Goal: Task Accomplishment & Management: Use online tool/utility

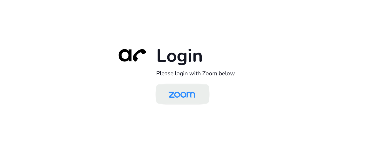
click at [188, 96] on img at bounding box center [181, 95] width 38 height 18
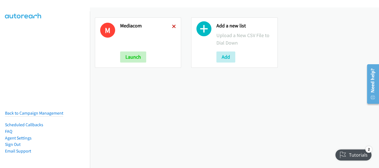
click at [173, 27] on icon at bounding box center [174, 27] width 4 height 4
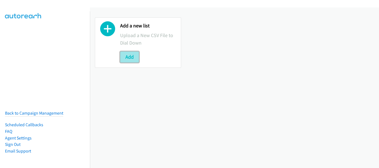
click at [132, 53] on button "Add" at bounding box center [129, 57] width 19 height 11
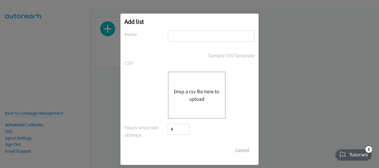
click at [189, 38] on input "text" at bounding box center [211, 35] width 86 height 11
type input "TH"
click at [182, 95] on button "Drop a csv file here to upload" at bounding box center [196, 95] width 45 height 15
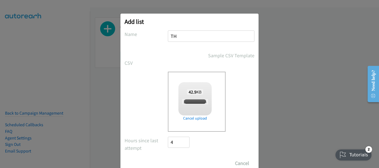
checkbox input "true"
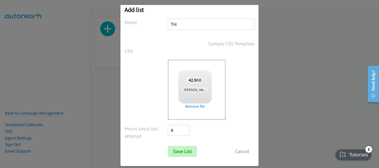
scroll to position [19, 0]
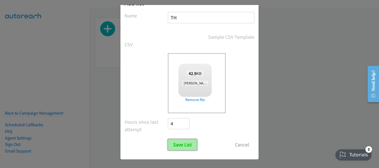
click at [185, 144] on input "Save List" at bounding box center [182, 144] width 29 height 11
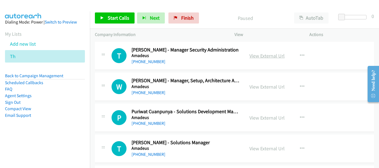
click at [256, 57] on link "View External Url" at bounding box center [266, 56] width 35 height 6
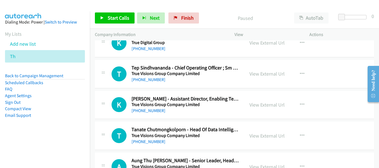
scroll to position [6030, 0]
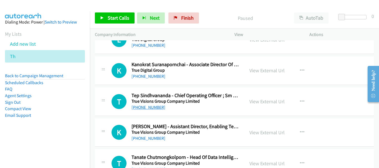
click at [154, 108] on link "+66 81 633 9633" at bounding box center [148, 107] width 34 height 5
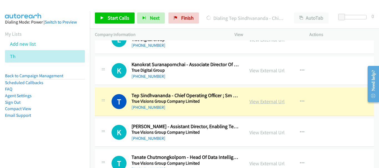
click at [264, 103] on link "View External Url" at bounding box center [266, 101] width 35 height 6
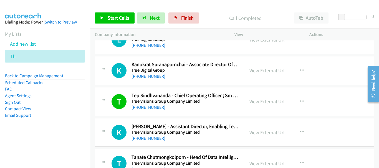
scroll to position [6002, 0]
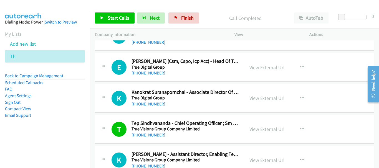
click at [276, 104] on div "View External Url View External Url Schedule/Manage Callback Start Calls Here R…" at bounding box center [284, 98] width 80 height 18
click at [274, 99] on link "View External Url" at bounding box center [266, 98] width 35 height 6
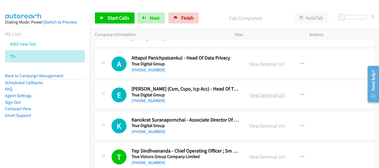
click at [255, 95] on link "View External Url" at bounding box center [266, 95] width 35 height 6
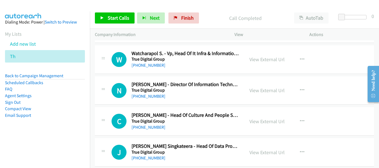
scroll to position [5725, 0]
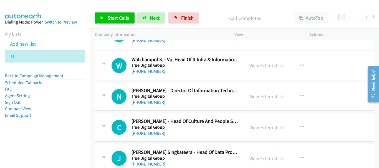
click at [152, 101] on link "+66 86 521 4158" at bounding box center [148, 102] width 34 height 5
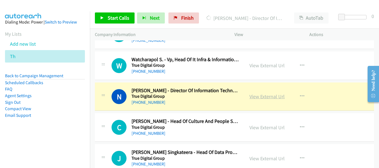
click at [263, 95] on link "View External Url" at bounding box center [266, 96] width 35 height 6
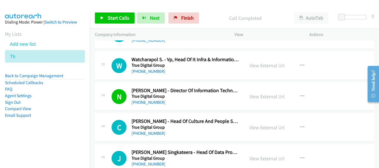
click at [150, 106] on div "N Callback Scheduled Nititum Kovitgoolkri - Director Of Information Technology …" at bounding box center [234, 97] width 279 height 29
click at [150, 102] on link "+66 86 521 4158" at bounding box center [148, 102] width 34 height 5
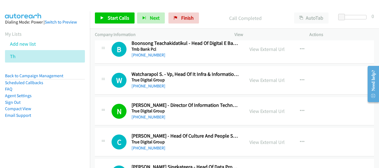
scroll to position [5697, 0]
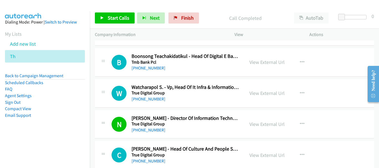
click at [141, 103] on div "W Callback Scheduled Watcharapol S. - Vp, Head Of It Infra & Information Techno…" at bounding box center [234, 93] width 279 height 29
click at [141, 99] on link "+66 81 655 2940" at bounding box center [148, 98] width 34 height 5
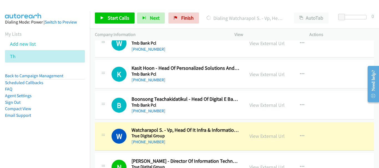
scroll to position [5642, 0]
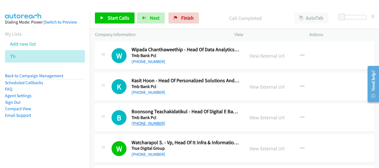
click at [151, 123] on link "+66 81 914 8469" at bounding box center [148, 123] width 34 height 5
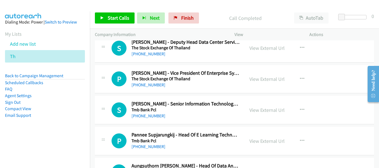
scroll to position [5420, 0]
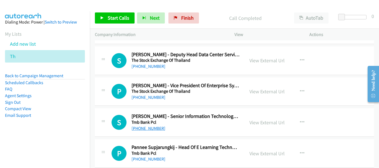
click at [142, 127] on link "+66 2 242 3115" at bounding box center [148, 128] width 34 height 5
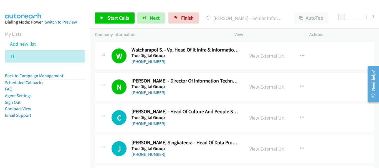
scroll to position [5725, 0]
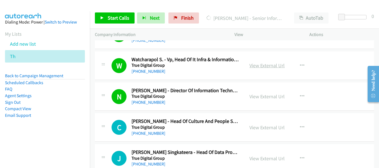
click at [260, 67] on link "View External Url" at bounding box center [266, 65] width 35 height 6
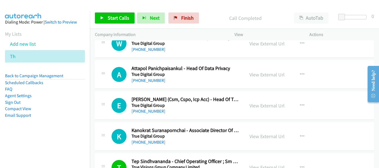
scroll to position [6002, 0]
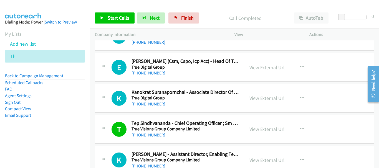
click at [135, 137] on link "+66 81 633 9633" at bounding box center [148, 135] width 34 height 5
click at [253, 130] on link "View External Url" at bounding box center [266, 129] width 35 height 6
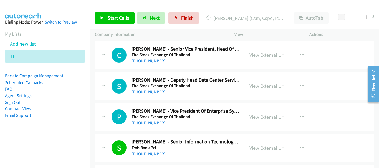
scroll to position [5392, 0]
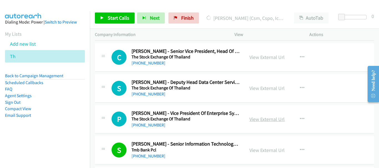
click at [265, 118] on link "View External Url" at bounding box center [266, 119] width 35 height 6
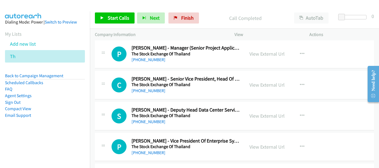
scroll to position [5337, 0]
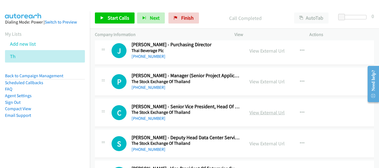
click at [266, 112] on link "View External Url" at bounding box center [266, 113] width 35 height 6
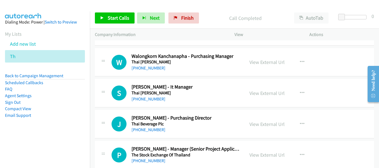
scroll to position [5254, 0]
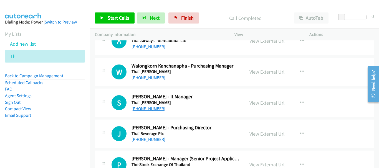
click at [149, 108] on link "+66 2 017 4567" at bounding box center [148, 108] width 34 height 5
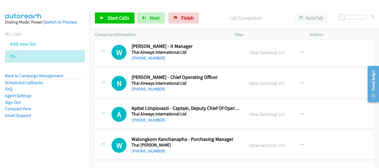
scroll to position [5171, 0]
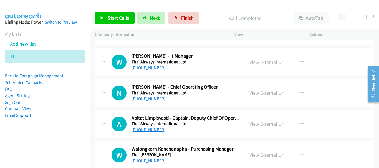
click at [147, 129] on link "+66 81 349 3993" at bounding box center [148, 129] width 34 height 5
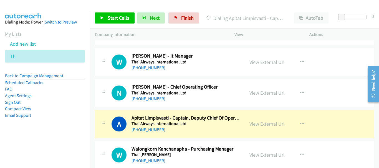
click at [267, 124] on link "View External Url" at bounding box center [266, 124] width 35 height 6
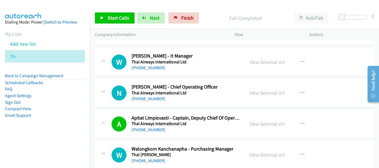
scroll to position [5143, 0]
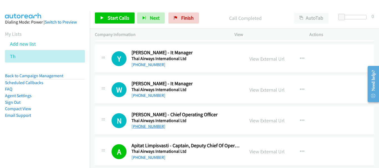
click at [150, 129] on link "+66 2 545 1873" at bounding box center [148, 126] width 34 height 5
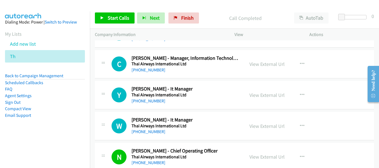
scroll to position [5115, 0]
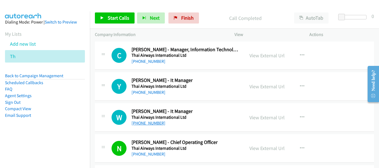
click at [149, 123] on link "+66 2 545 1447" at bounding box center [148, 123] width 34 height 5
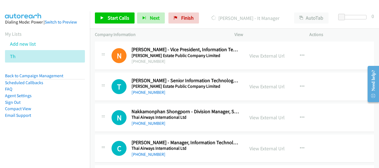
scroll to position [5032, 0]
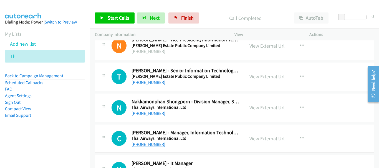
click at [143, 144] on link "+66 2 137 6407" at bounding box center [148, 144] width 34 height 5
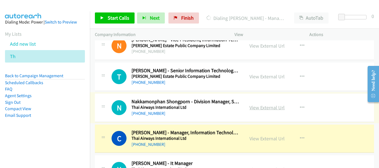
click at [261, 109] on link "View External Url" at bounding box center [266, 108] width 35 height 6
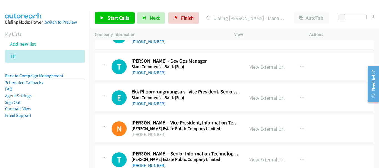
scroll to position [4976, 0]
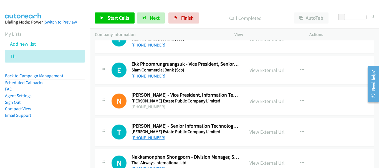
click at [154, 135] on link "+66 2 050 5555" at bounding box center [148, 137] width 34 height 5
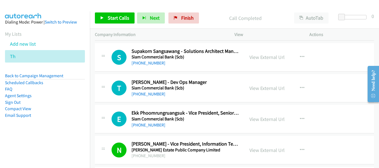
scroll to position [4921, 0]
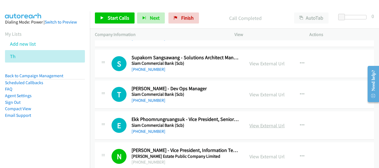
click at [255, 124] on link "View External Url" at bounding box center [266, 126] width 35 height 6
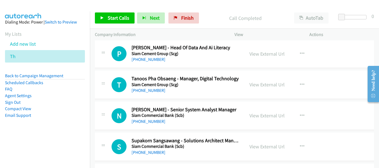
scroll to position [4810, 0]
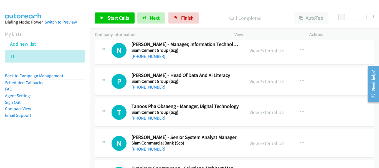
click at [151, 118] on link "+66 81 174 6646" at bounding box center [148, 118] width 34 height 5
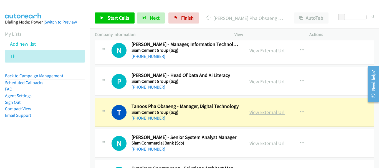
click at [277, 113] on link "View External Url" at bounding box center [266, 112] width 35 height 6
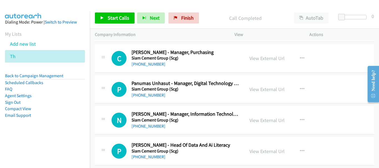
scroll to position [4727, 0]
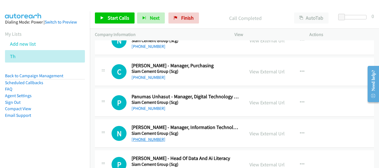
click at [141, 141] on link "+66 2 973 5040" at bounding box center [148, 139] width 34 height 5
click at [152, 110] on link "+66 81 421 2344" at bounding box center [148, 108] width 34 height 5
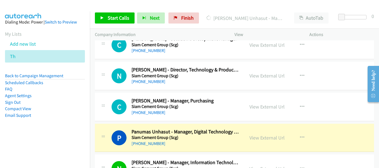
scroll to position [4699, 0]
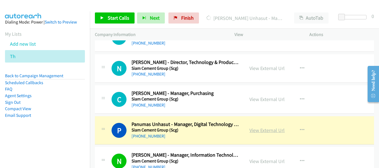
click at [268, 130] on link "View External Url" at bounding box center [266, 130] width 35 height 6
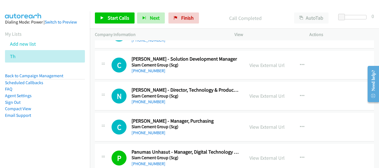
scroll to position [4644, 0]
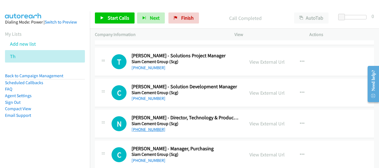
click at [158, 129] on link "+66 89 814 8461" at bounding box center [148, 129] width 34 height 5
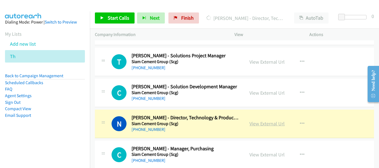
click at [273, 125] on link "View External Url" at bounding box center [266, 124] width 35 height 6
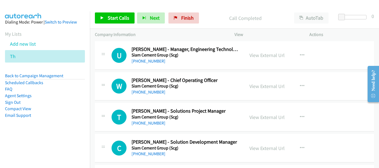
scroll to position [4561, 0]
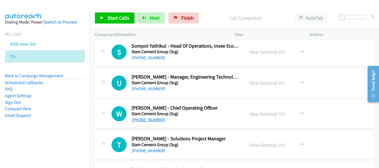
click at [146, 118] on link "+66 80 063 0911" at bounding box center [148, 119] width 34 height 5
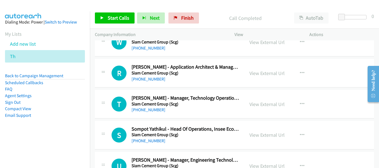
scroll to position [4450, 0]
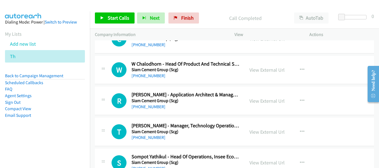
click at [154, 134] on div "+66 61 559 4415" at bounding box center [185, 137] width 108 height 7
click at [154, 136] on link "+66 61 559 4415" at bounding box center [148, 137] width 34 height 5
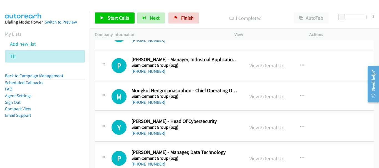
scroll to position [4228, 0]
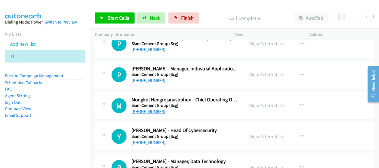
click at [151, 112] on link "+66 38 937 102" at bounding box center [148, 111] width 34 height 5
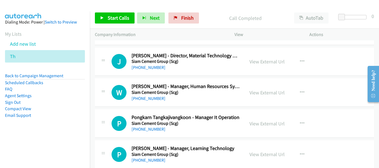
scroll to position [4089, 0]
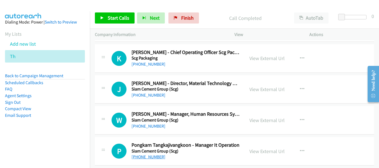
click at [157, 156] on link "+66 2 586 5047" at bounding box center [148, 156] width 34 height 5
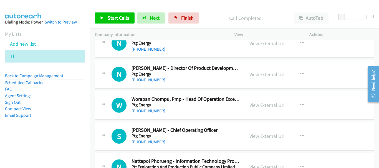
scroll to position [3507, 0]
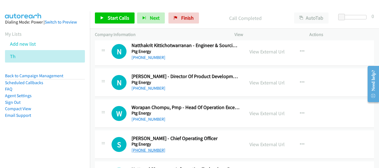
click at [155, 151] on link "+66 89 069 5544" at bounding box center [148, 150] width 34 height 5
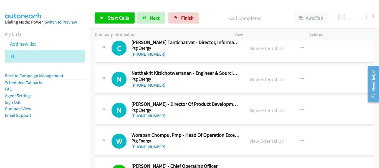
scroll to position [3424, 0]
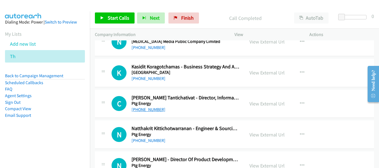
click at [149, 110] on link "+66 61 265 2745" at bounding box center [148, 109] width 34 height 5
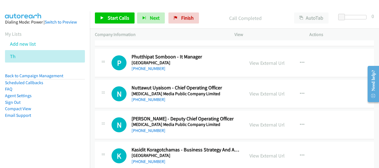
scroll to position [3313, 0]
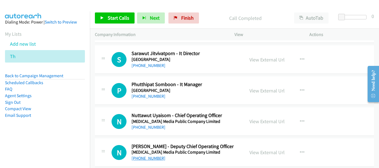
click at [150, 159] on link "+66 98 954 4546" at bounding box center [148, 158] width 34 height 5
click at [152, 127] on link "+66 62 597 2733" at bounding box center [148, 127] width 34 height 5
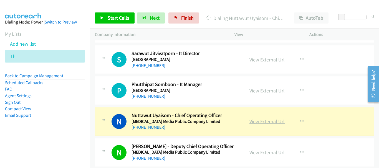
click at [272, 119] on link "View External Url" at bounding box center [266, 121] width 35 height 6
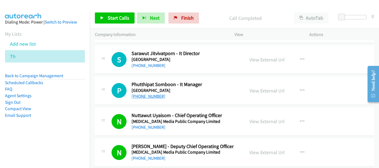
click at [141, 96] on link "+66 2 271 7000" at bounding box center [148, 96] width 34 height 5
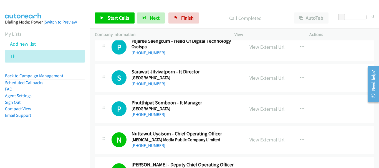
scroll to position [3285, 0]
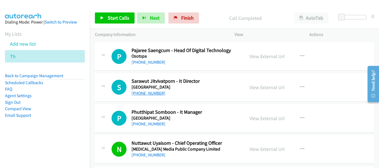
click at [154, 94] on link "+66 2 617 2444" at bounding box center [148, 93] width 34 height 5
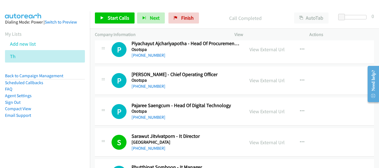
scroll to position [3230, 0]
click at [149, 115] on link "+66 86 804 0888" at bounding box center [148, 117] width 34 height 5
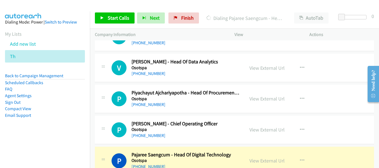
scroll to position [3174, 0]
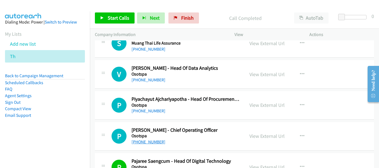
click at [144, 142] on link "+66 90 197 4744" at bounding box center [148, 141] width 34 height 5
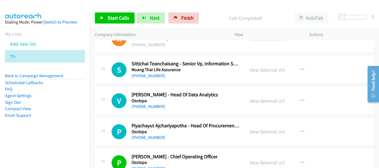
scroll to position [3119, 0]
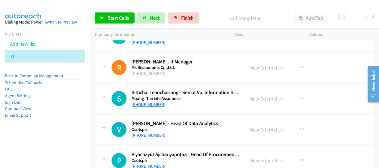
click at [151, 105] on link "+66 86 358 7989" at bounding box center [148, 104] width 34 height 5
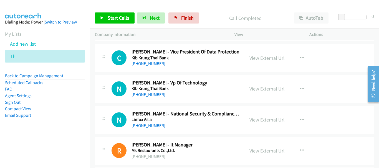
scroll to position [3008, 0]
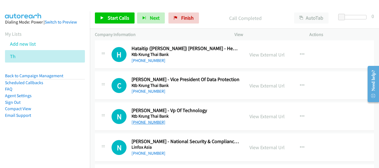
click at [146, 125] on link "+66 86 544 3369" at bounding box center [148, 122] width 34 height 5
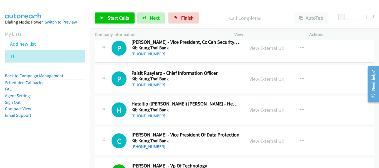
scroll to position [2925, 0]
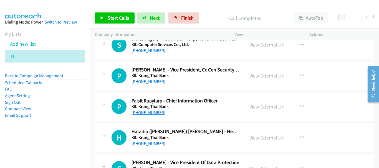
click at [149, 113] on link "+66 81 443 1559" at bounding box center [148, 112] width 34 height 5
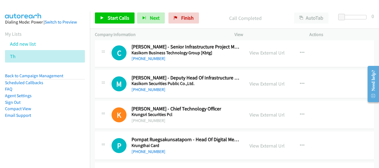
scroll to position [2703, 0]
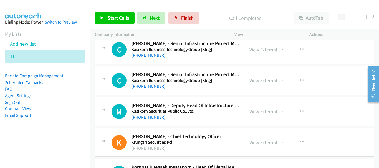
click at [150, 120] on link "+66 86 620 1279" at bounding box center [148, 117] width 34 height 5
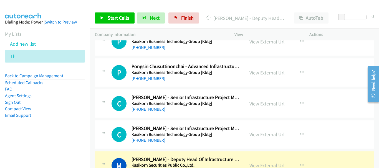
scroll to position [2648, 0]
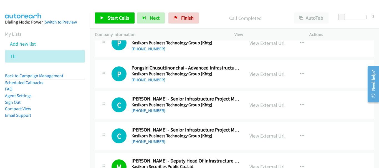
click at [273, 136] on link "View External Url" at bounding box center [266, 136] width 35 height 6
click at [266, 105] on link "View External Url" at bounding box center [266, 105] width 35 height 6
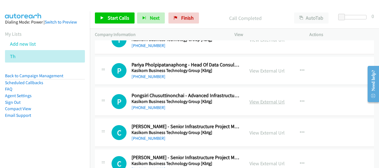
click at [264, 104] on link "View External Url" at bounding box center [266, 102] width 35 height 6
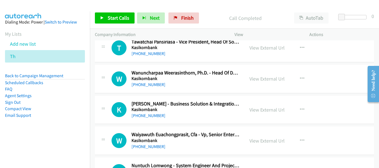
scroll to position [2370, 0]
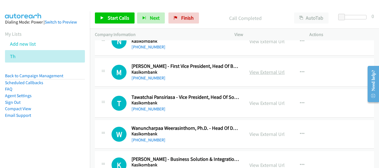
click at [262, 72] on link "View External Url" at bounding box center [266, 72] width 35 height 6
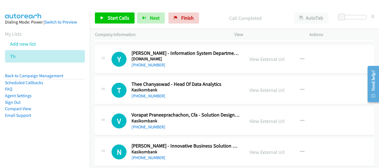
scroll to position [2204, 0]
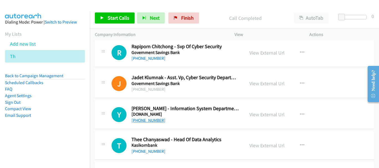
click at [150, 120] on link "+66 2 287 1236" at bounding box center [148, 120] width 34 height 5
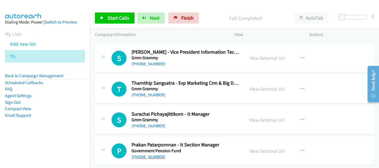
scroll to position [2065, 0]
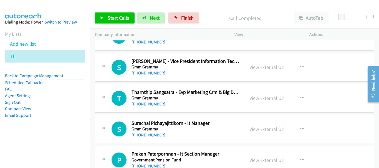
click at [145, 136] on link "+66 2 669 8071" at bounding box center [148, 135] width 34 height 5
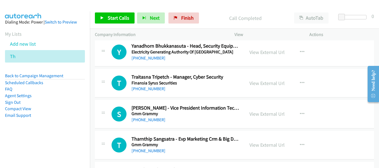
scroll to position [2010, 0]
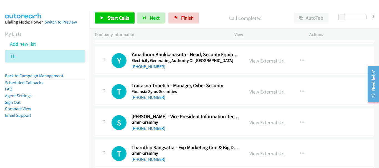
click at [152, 127] on link "+66 2 744 3478" at bounding box center [148, 128] width 34 height 5
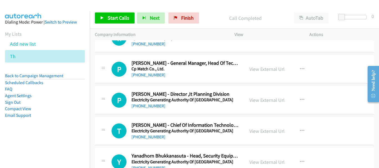
scroll to position [1899, 0]
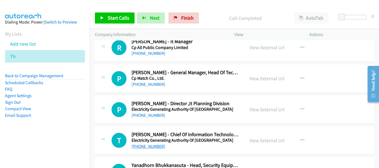
click at [154, 147] on link "+66 2 436 4599" at bounding box center [148, 146] width 34 height 5
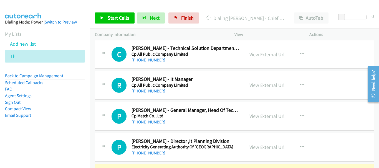
scroll to position [1871, 0]
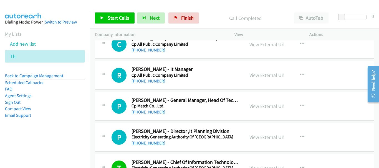
click at [153, 141] on link "+66 2 436 4490" at bounding box center [148, 143] width 34 height 5
click at [263, 108] on link "View External Url" at bounding box center [266, 106] width 35 height 6
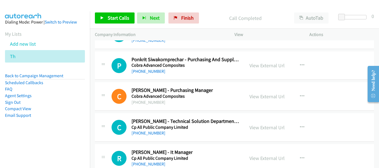
scroll to position [1816, 0]
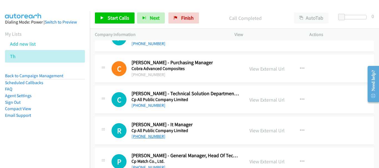
click at [152, 135] on link "+66 2 679 0050" at bounding box center [148, 136] width 34 height 5
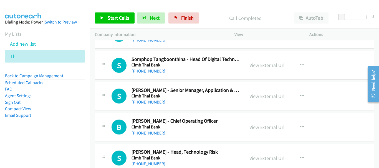
scroll to position [1594, 0]
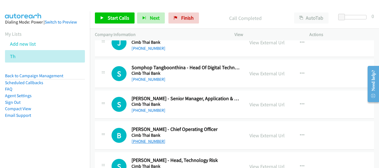
click at [136, 143] on link "+66 82 993 3389" at bounding box center [148, 141] width 34 height 5
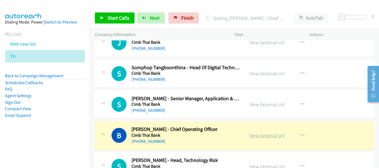
click at [259, 136] on link "View External Url" at bounding box center [266, 136] width 35 height 6
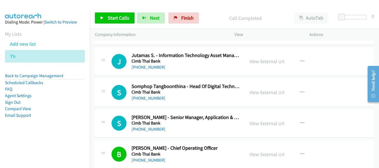
scroll to position [1566, 0]
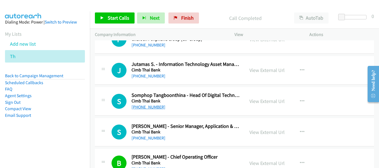
click at [147, 109] on link "+66 81 174 1122" at bounding box center [148, 107] width 34 height 5
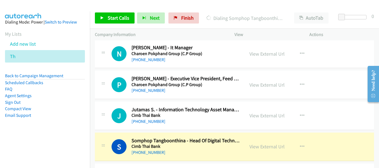
scroll to position [1511, 0]
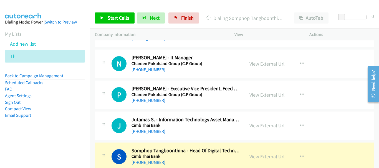
click at [267, 98] on link "View External Url" at bounding box center [266, 95] width 35 height 6
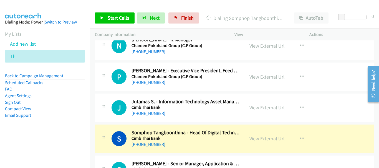
scroll to position [1539, 0]
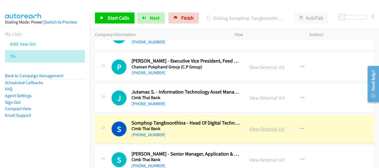
click at [265, 130] on link "View External Url" at bounding box center [266, 129] width 35 height 6
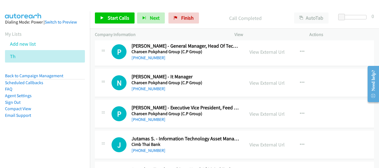
scroll to position [1483, 0]
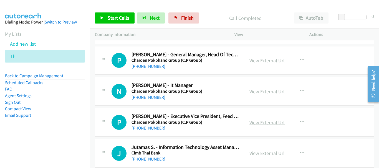
click at [273, 120] on link "View External Url" at bounding box center [266, 122] width 35 height 6
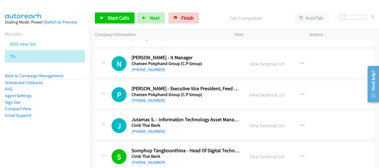
click at [151, 129] on div "+66 2 626 7000" at bounding box center [185, 131] width 108 height 7
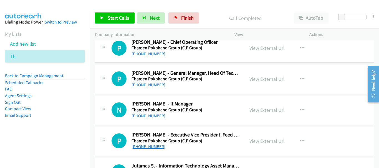
scroll to position [1456, 0]
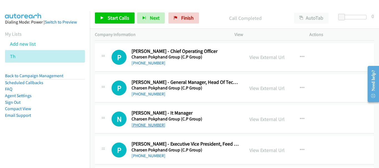
click at [152, 126] on link "+66 2 821 8044" at bounding box center [148, 125] width 34 height 5
click at [262, 86] on link "View External Url" at bounding box center [266, 88] width 35 height 6
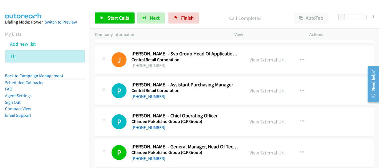
scroll to position [1372, 0]
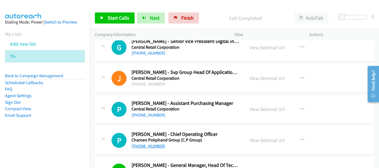
click at [150, 146] on link "+66 2 676 6800" at bounding box center [148, 146] width 34 height 5
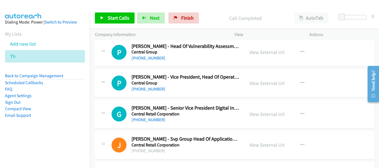
scroll to position [1289, 0]
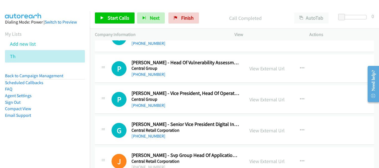
click at [159, 134] on link "+66 81 924 7147" at bounding box center [148, 136] width 34 height 5
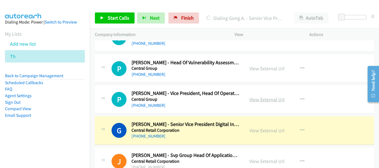
click at [263, 100] on link "View External Url" at bounding box center [266, 99] width 35 height 6
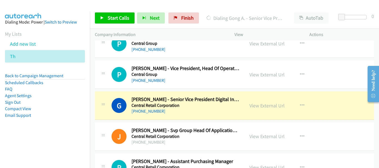
scroll to position [1317, 0]
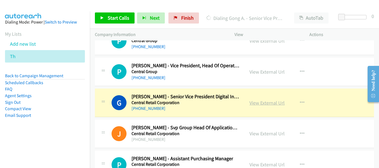
click at [270, 104] on link "View External Url" at bounding box center [266, 103] width 35 height 6
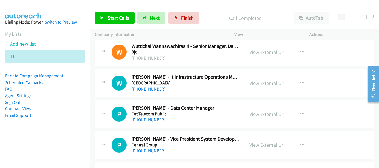
scroll to position [1123, 0]
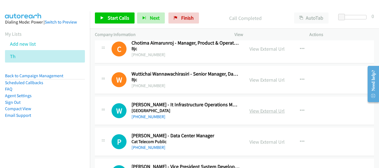
click at [278, 110] on link "View External Url" at bounding box center [266, 111] width 35 height 6
click at [146, 118] on link "+66 2 011 5863" at bounding box center [148, 116] width 34 height 5
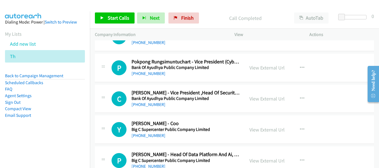
scroll to position [762, 0]
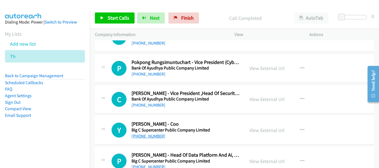
click at [151, 136] on link "+66 81 927 3255" at bounding box center [148, 136] width 34 height 5
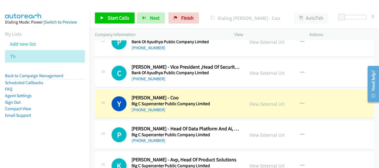
scroll to position [790, 0]
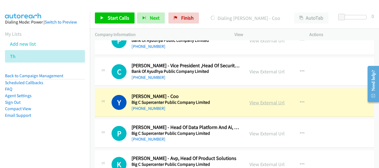
click at [261, 102] on link "View External Url" at bounding box center [266, 103] width 35 height 6
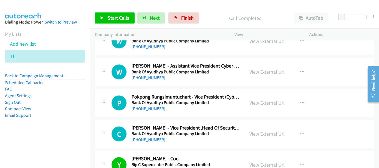
scroll to position [707, 0]
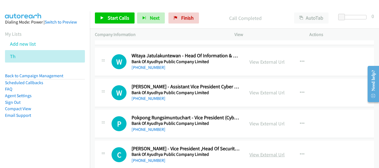
click at [272, 154] on link "View External Url" at bounding box center [266, 155] width 35 height 6
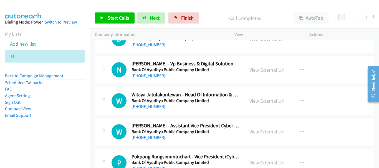
scroll to position [652, 0]
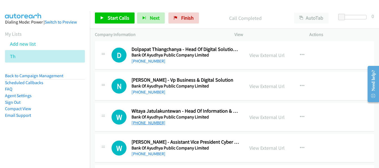
click at [152, 124] on link "+66 81 842 4377" at bounding box center [148, 122] width 34 height 5
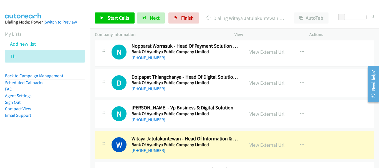
scroll to position [596, 0]
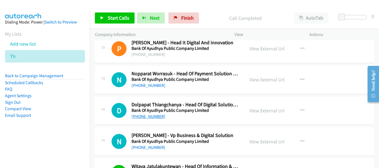
click at [156, 117] on link "+66 86 964 0334" at bounding box center [148, 116] width 34 height 5
click at [151, 149] on link "+66 86 663 1113" at bounding box center [148, 147] width 34 height 5
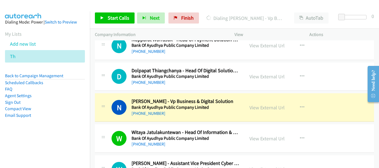
scroll to position [624, 0]
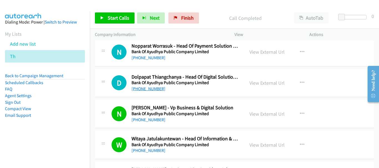
click at [153, 90] on link "+66 86 964 0334" at bounding box center [148, 88] width 34 height 5
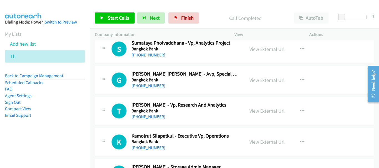
scroll to position [347, 0]
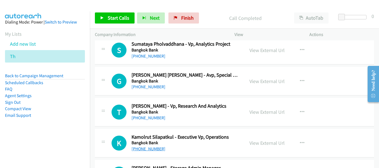
click at [149, 151] on link "+66 2 626 3312" at bounding box center [148, 148] width 34 height 5
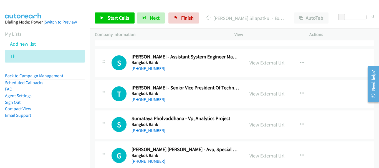
scroll to position [263, 0]
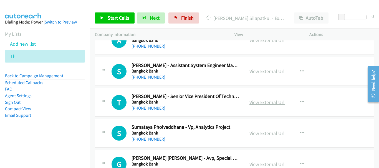
click at [268, 104] on link "View External Url" at bounding box center [266, 102] width 35 height 6
click at [253, 134] on link "View External Url" at bounding box center [266, 133] width 35 height 6
click at [251, 101] on link "View External Url" at bounding box center [266, 102] width 35 height 6
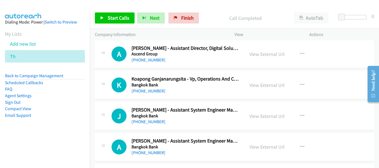
scroll to position [152, 0]
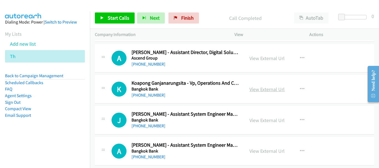
click at [267, 88] on link "View External Url" at bounding box center [266, 89] width 35 height 6
click at [272, 62] on div "View External Url" at bounding box center [266, 58] width 35 height 7
click at [272, 58] on link "View External Url" at bounding box center [266, 58] width 35 height 6
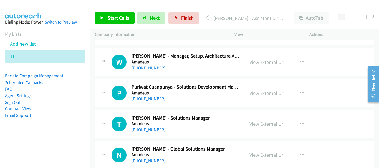
scroll to position [0, 0]
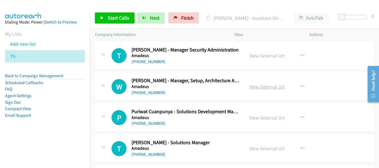
click at [262, 85] on link "View External Url" at bounding box center [266, 87] width 35 height 6
click at [264, 120] on link "View External Url" at bounding box center [266, 118] width 35 height 6
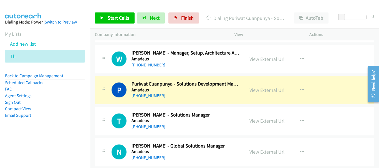
scroll to position [55, 0]
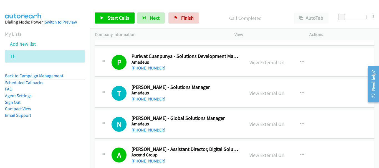
click at [146, 131] on link "+66 90 880 8717" at bounding box center [148, 130] width 34 height 5
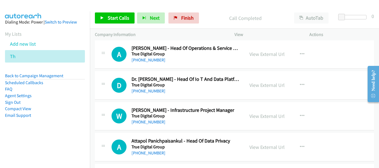
scroll to position [5864, 0]
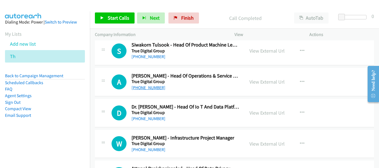
click at [147, 88] on link "+66 81 396 8255" at bounding box center [148, 87] width 34 height 5
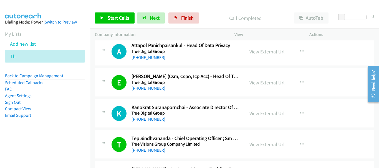
scroll to position [5975, 0]
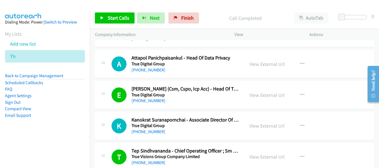
click at [47, 72] on aside "Dialing Mode: Power | Switch to Preview My Lists Add new list Th Back to Campai…" at bounding box center [45, 77] width 90 height 133
click at [48, 73] on link "Back to Campaign Management" at bounding box center [34, 75] width 58 height 5
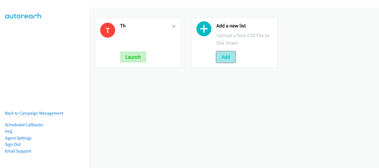
click at [223, 58] on button "Add" at bounding box center [225, 57] width 19 height 11
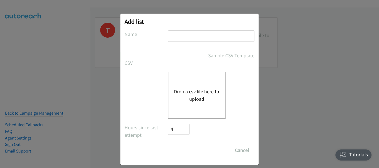
drag, startPoint x: 188, startPoint y: 43, endPoint x: 186, endPoint y: 40, distance: 3.6
click at [188, 42] on div at bounding box center [211, 38] width 86 height 16
click at [185, 37] on input "text" at bounding box center [211, 35] width 86 height 11
type input "Zoom"
click at [195, 105] on div "Drop a csv file here to upload" at bounding box center [197, 95] width 58 height 47
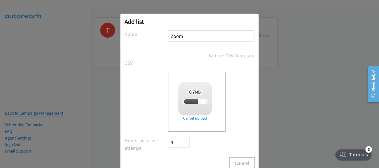
click at [235, 163] on button "Cancel" at bounding box center [242, 163] width 25 height 11
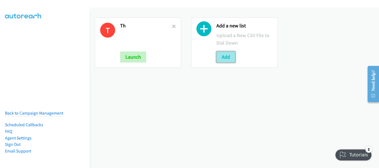
click at [222, 56] on button "Add" at bounding box center [225, 57] width 19 height 11
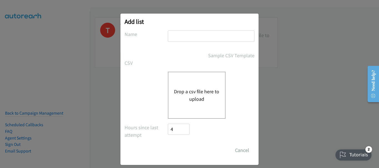
click at [195, 37] on input "text" at bounding box center [211, 35] width 86 height 11
type input "Zoom"
click at [192, 98] on button "Drop a csv file here to upload" at bounding box center [196, 95] width 45 height 15
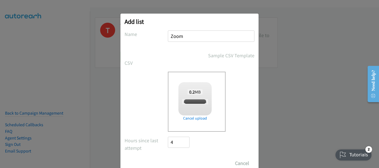
checkbox input "true"
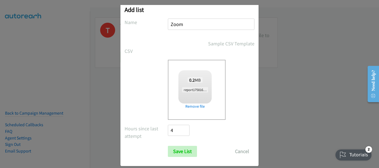
scroll to position [19, 0]
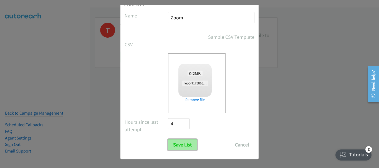
click at [177, 147] on input "Save List" at bounding box center [182, 144] width 29 height 11
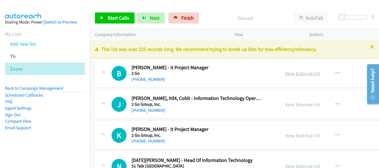
click at [285, 71] on link "View External Url" at bounding box center [302, 73] width 35 height 6
click at [157, 80] on link "[PHONE_NUMBER]" at bounding box center [148, 79] width 34 height 5
click at [152, 111] on link "[PHONE_NUMBER]" at bounding box center [148, 110] width 34 height 5
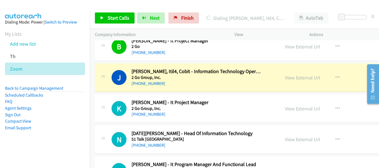
scroll to position [28, 0]
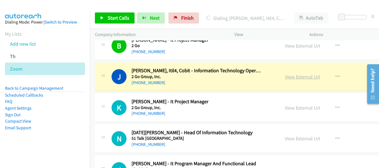
click at [300, 77] on link "View External Url" at bounding box center [302, 77] width 35 height 6
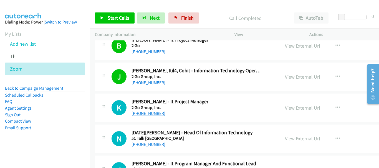
click at [150, 113] on link "[PHONE_NUMBER]" at bounding box center [148, 113] width 34 height 5
click at [158, 145] on link "[PHONE_NUMBER]" at bounding box center [148, 144] width 34 height 5
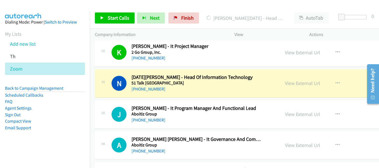
scroll to position [111, 0]
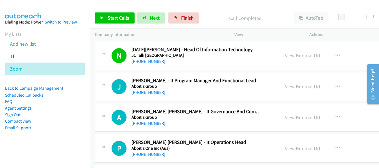
click at [136, 94] on link "[PHONE_NUMBER]" at bounding box center [148, 92] width 34 height 5
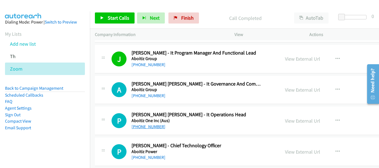
click at [152, 126] on link "[PHONE_NUMBER]" at bounding box center [148, 126] width 34 height 5
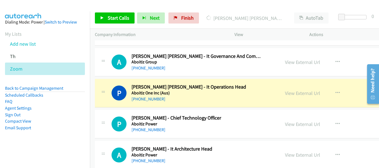
scroll to position [194, 0]
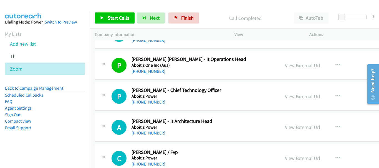
click at [152, 134] on link "[PHONE_NUMBER]" at bounding box center [148, 133] width 34 height 5
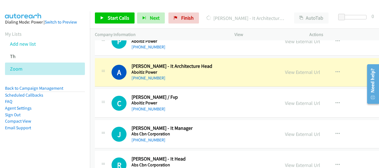
scroll to position [250, 0]
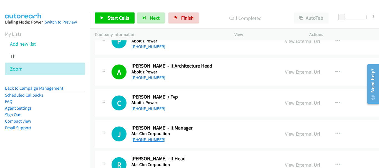
click at [147, 141] on link "[PHONE_NUMBER]" at bounding box center [148, 139] width 34 height 5
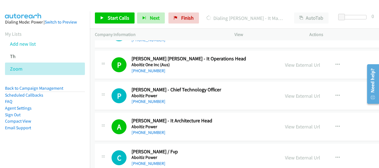
scroll to position [194, 0]
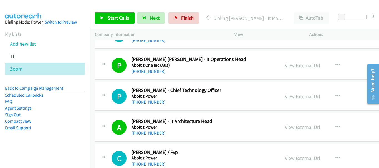
click at [148, 100] on link "[PHONE_NUMBER]" at bounding box center [148, 102] width 34 height 5
click at [153, 103] on link "[PHONE_NUMBER]" at bounding box center [148, 102] width 34 height 5
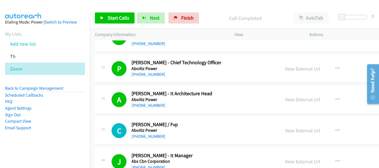
click at [162, 135] on div "[PHONE_NUMBER]" at bounding box center [196, 136] width 130 height 7
click at [160, 137] on link "[PHONE_NUMBER]" at bounding box center [148, 136] width 34 height 5
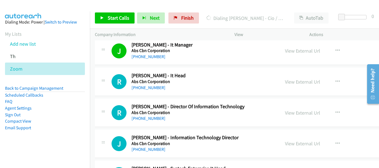
scroll to position [360, 0]
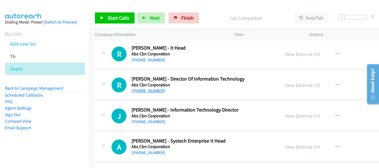
click at [148, 92] on link "[PHONE_NUMBER]" at bounding box center [148, 90] width 34 height 5
click at [153, 61] on link "[PHONE_NUMBER]" at bounding box center [148, 59] width 34 height 5
click at [155, 123] on link "[PHONE_NUMBER]" at bounding box center [148, 121] width 34 height 5
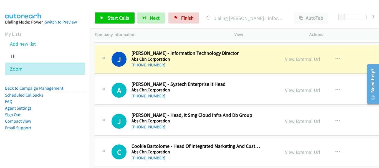
scroll to position [416, 0]
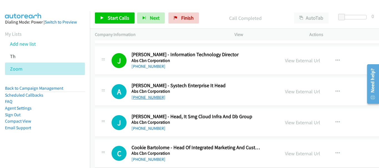
click at [144, 96] on link "[PHONE_NUMBER]" at bounding box center [148, 97] width 34 height 5
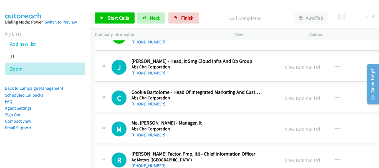
scroll to position [499, 0]
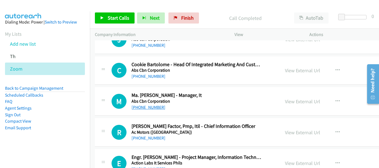
click at [154, 107] on link "[PHONE_NUMBER]" at bounding box center [148, 107] width 34 height 5
click at [149, 141] on link "[PHONE_NUMBER]" at bounding box center [148, 138] width 34 height 5
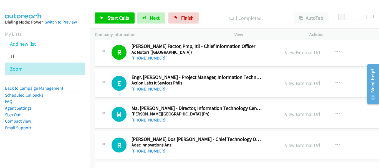
scroll to position [582, 0]
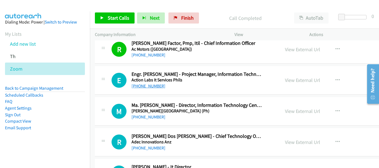
click at [157, 85] on link "[PHONE_NUMBER]" at bounding box center [148, 85] width 34 height 5
click at [158, 115] on link "[PHONE_NUMBER]" at bounding box center [148, 117] width 34 height 5
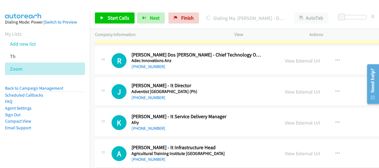
scroll to position [665, 0]
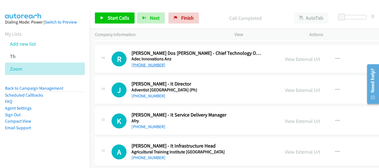
click at [158, 67] on link "[PHONE_NUMBER]" at bounding box center [148, 64] width 34 height 5
click at [154, 94] on link "[PHONE_NUMBER]" at bounding box center [148, 95] width 34 height 5
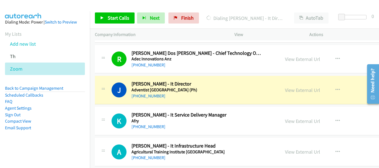
scroll to position [693, 0]
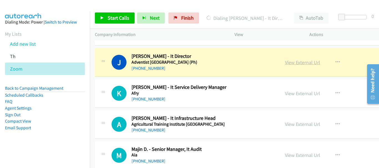
click at [285, 64] on link "View External Url" at bounding box center [302, 62] width 35 height 6
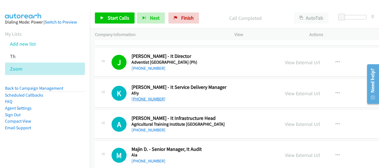
click at [159, 101] on link "[PHONE_NUMBER]" at bounding box center [148, 98] width 34 height 5
click at [154, 129] on link "[PHONE_NUMBER]" at bounding box center [148, 130] width 34 height 5
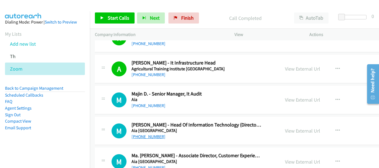
click at [152, 138] on link "[PHONE_NUMBER]" at bounding box center [148, 136] width 34 height 5
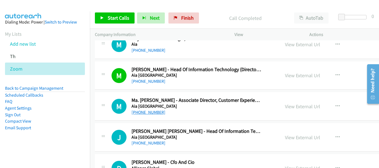
click at [153, 114] on link "[PHONE_NUMBER]" at bounding box center [148, 112] width 34 height 5
click at [147, 144] on link "[PHONE_NUMBER]" at bounding box center [148, 143] width 34 height 5
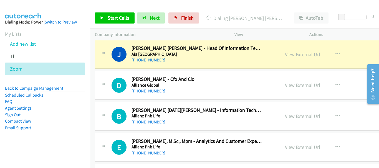
scroll to position [915, 0]
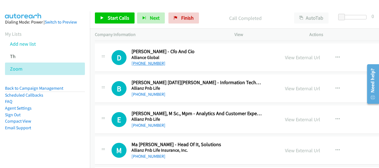
click at [151, 64] on link "[PHONE_NUMBER]" at bounding box center [148, 63] width 34 height 5
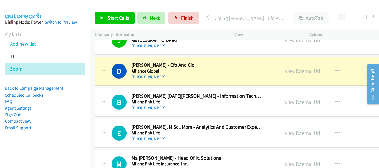
scroll to position [887, 0]
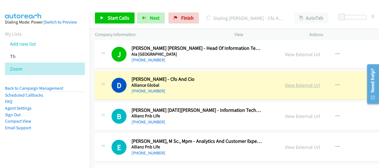
click at [285, 85] on link "View External Url" at bounding box center [302, 85] width 35 height 6
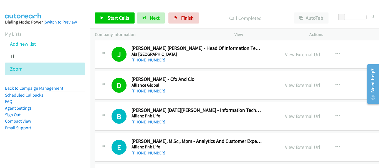
click at [153, 123] on link "[PHONE_NUMBER]" at bounding box center [148, 121] width 34 height 5
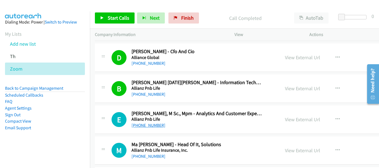
click at [156, 127] on link "[PHONE_NUMBER]" at bounding box center [148, 125] width 34 height 5
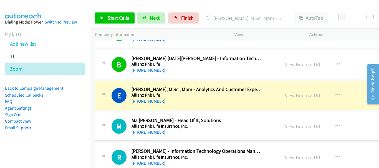
scroll to position [943, 0]
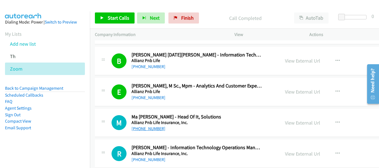
click at [150, 131] on link "[PHONE_NUMBER]" at bounding box center [148, 128] width 34 height 5
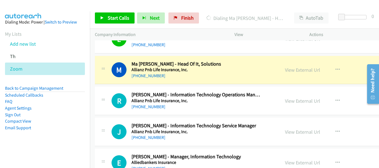
scroll to position [998, 0]
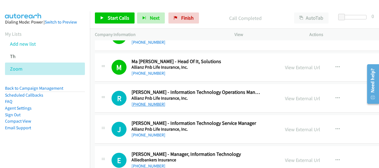
click at [157, 105] on link "[PHONE_NUMBER]" at bounding box center [148, 104] width 34 height 5
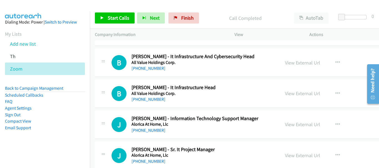
scroll to position [1137, 0]
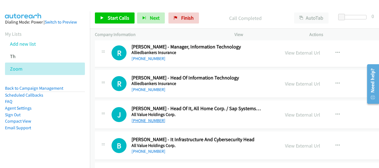
click at [161, 121] on link "[PHONE_NUMBER]" at bounding box center [148, 120] width 34 height 5
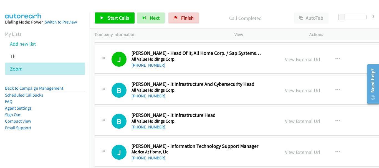
click at [156, 126] on link "[PHONE_NUMBER]" at bounding box center [148, 126] width 34 height 5
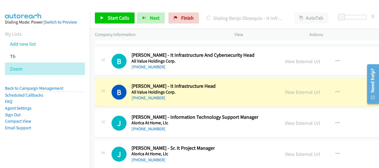
scroll to position [1220, 0]
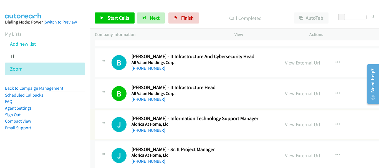
click at [148, 133] on div "[PHONE_NUMBER]" at bounding box center [196, 130] width 130 height 7
click at [149, 131] on link "[PHONE_NUMBER]" at bounding box center [148, 130] width 34 height 5
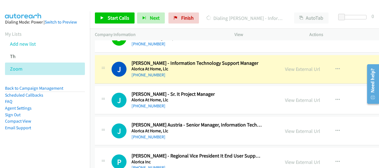
scroll to position [1303, 0]
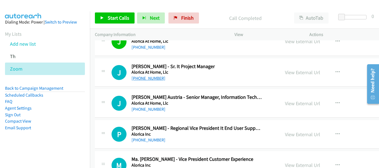
click at [153, 79] on link "[PHONE_NUMBER]" at bounding box center [148, 78] width 34 height 5
click at [149, 110] on link "[PHONE_NUMBER]" at bounding box center [148, 109] width 34 height 5
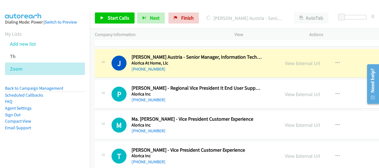
scroll to position [1358, 0]
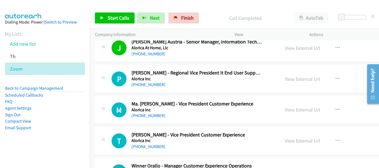
click at [155, 112] on h5 "Alorica Inc" at bounding box center [196, 110] width 130 height 6
click at [154, 115] on link "[PHONE_NUMBER]" at bounding box center [148, 115] width 34 height 5
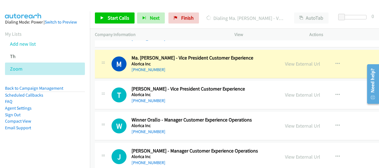
scroll to position [1414, 0]
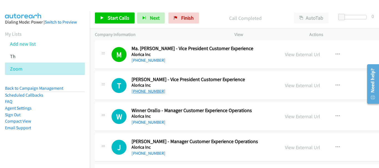
click at [155, 90] on link "[PHONE_NUMBER]" at bounding box center [148, 91] width 34 height 5
click at [153, 123] on link "[PHONE_NUMBER]" at bounding box center [148, 122] width 34 height 5
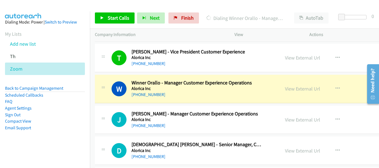
scroll to position [1469, 0]
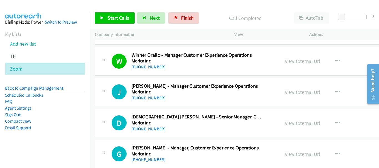
click at [159, 95] on div "[PHONE_NUMBER]" at bounding box center [196, 98] width 130 height 7
click at [157, 96] on link "[PHONE_NUMBER]" at bounding box center [148, 97] width 34 height 5
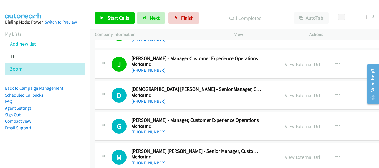
scroll to position [1525, 0]
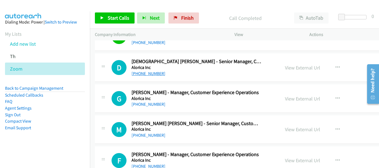
click at [155, 72] on link "[PHONE_NUMBER]" at bounding box center [148, 73] width 34 height 5
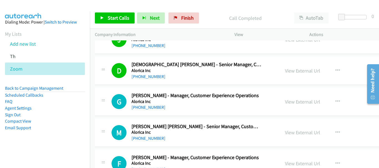
scroll to position [1508, 0]
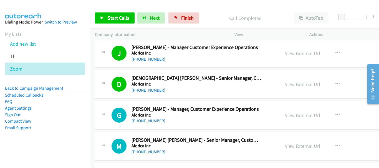
click at [155, 118] on div "[PHONE_NUMBER]" at bounding box center [196, 121] width 130 height 7
click at [154, 121] on link "[PHONE_NUMBER]" at bounding box center [148, 120] width 34 height 5
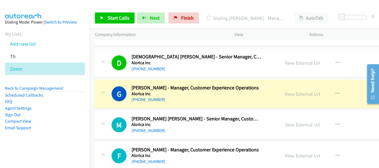
scroll to position [1536, 0]
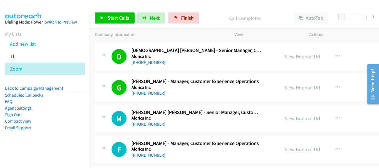
click at [147, 126] on link "[PHONE_NUMBER]" at bounding box center [148, 124] width 34 height 5
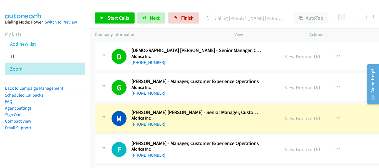
scroll to position [1591, 0]
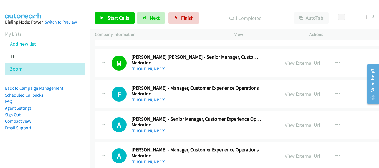
click at [157, 99] on link "[PHONE_NUMBER]" at bounding box center [148, 99] width 34 height 5
click at [145, 132] on link "[PHONE_NUMBER]" at bounding box center [148, 130] width 34 height 5
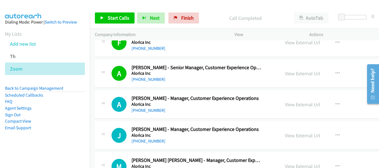
scroll to position [1647, 0]
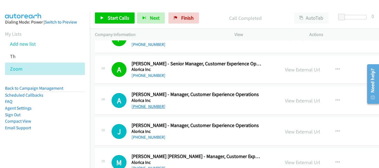
click at [147, 106] on link "[PHONE_NUMBER]" at bounding box center [148, 106] width 34 height 5
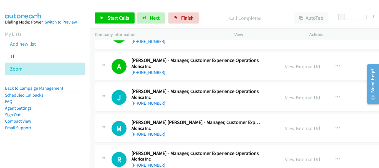
scroll to position [1675, 0]
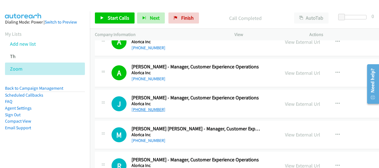
click at [153, 111] on link "[PHONE_NUMBER]" at bounding box center [148, 109] width 34 height 5
click at [150, 142] on link "[PHONE_NUMBER]" at bounding box center [148, 140] width 34 height 5
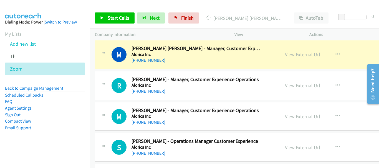
scroll to position [1758, 0]
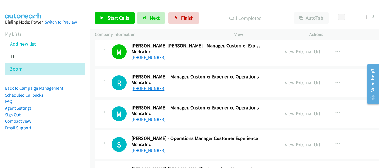
click at [138, 90] on link "[PHONE_NUMBER]" at bounding box center [148, 88] width 34 height 5
click at [136, 118] on link "[PHONE_NUMBER]" at bounding box center [148, 119] width 34 height 5
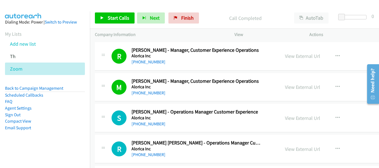
scroll to position [1785, 0]
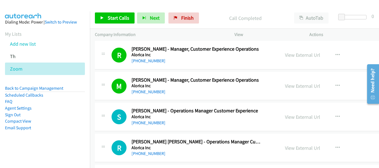
click at [146, 126] on div "S Callback Scheduled [PERSON_NAME] - Operations Manager Customer Experience Alo…" at bounding box center [270, 117] width 350 height 29
click at [146, 124] on link "[PHONE_NUMBER]" at bounding box center [148, 122] width 34 height 5
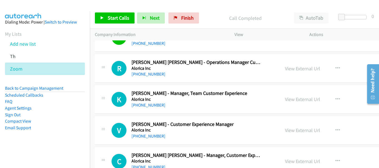
scroll to position [1869, 0]
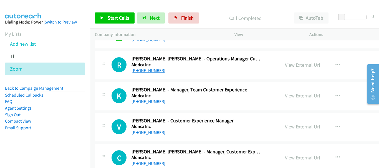
click at [155, 70] on link "[PHONE_NUMBER]" at bounding box center [148, 70] width 34 height 5
click at [155, 101] on link "[PHONE_NUMBER]" at bounding box center [148, 101] width 34 height 5
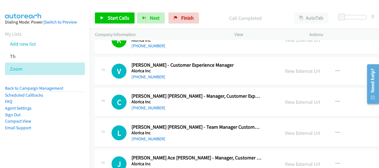
scroll to position [1924, 0]
click at [157, 79] on link "[PHONE_NUMBER]" at bounding box center [148, 77] width 34 height 5
click at [155, 110] on link "[PHONE_NUMBER]" at bounding box center [148, 108] width 34 height 5
click at [152, 141] on link "[PHONE_NUMBER]" at bounding box center [148, 139] width 34 height 5
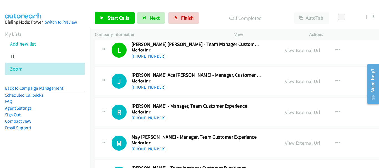
scroll to position [1980, 0]
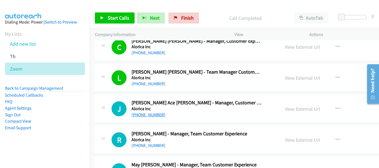
click at [154, 116] on link "[PHONE_NUMBER]" at bounding box center [148, 114] width 34 height 5
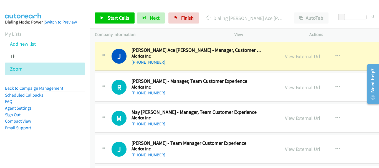
scroll to position [2035, 0]
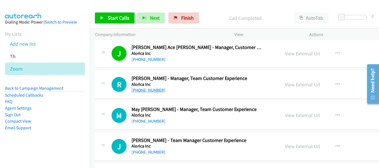
click at [157, 92] on link "[PHONE_NUMBER]" at bounding box center [148, 90] width 34 height 5
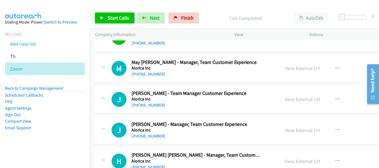
scroll to position [2090, 0]
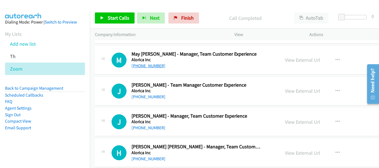
click at [151, 67] on link "[PHONE_NUMBER]" at bounding box center [148, 65] width 34 height 5
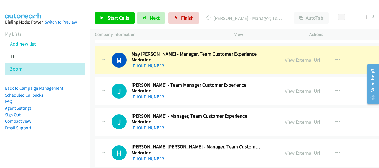
scroll to position [2063, 0]
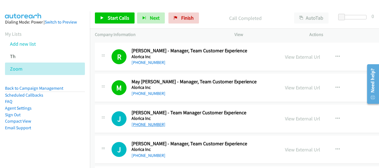
click at [142, 123] on link "[PHONE_NUMBER]" at bounding box center [148, 124] width 34 height 5
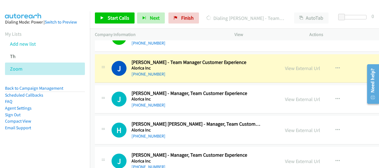
scroll to position [2118, 0]
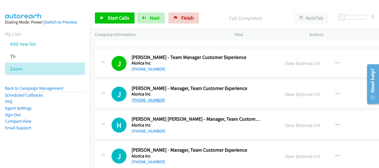
click at [145, 100] on link "[PHONE_NUMBER]" at bounding box center [148, 100] width 34 height 5
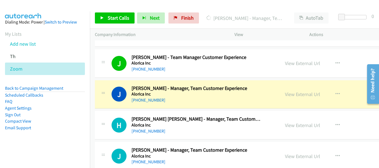
scroll to position [2146, 0]
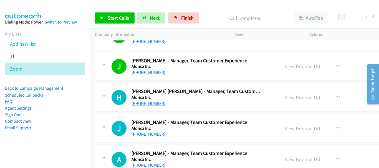
click at [154, 103] on link "[PHONE_NUMBER]" at bounding box center [148, 103] width 34 height 5
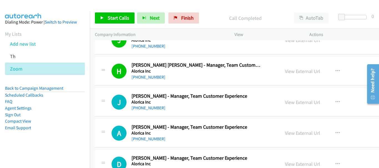
scroll to position [2174, 0]
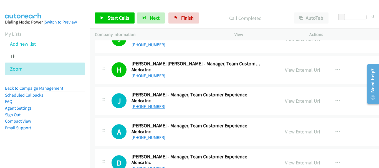
click at [155, 106] on link "[PHONE_NUMBER]" at bounding box center [148, 106] width 34 height 5
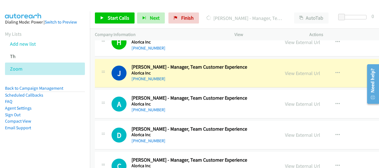
scroll to position [2229, 0]
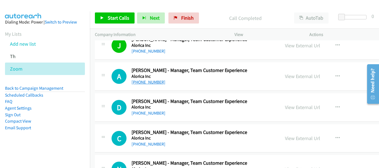
click at [154, 82] on link "[PHONE_NUMBER]" at bounding box center [148, 82] width 34 height 5
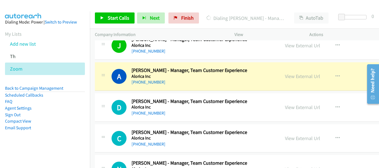
scroll to position [2257, 0]
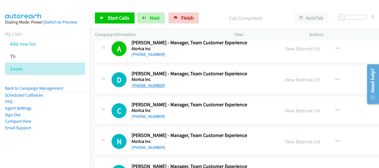
click at [149, 86] on link "[PHONE_NUMBER]" at bounding box center [148, 85] width 34 height 5
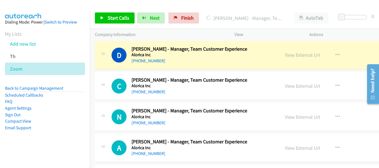
scroll to position [2284, 0]
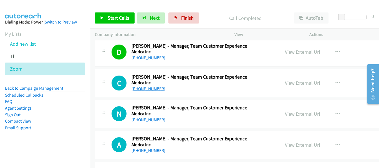
click at [155, 87] on link "[PHONE_NUMBER]" at bounding box center [148, 88] width 34 height 5
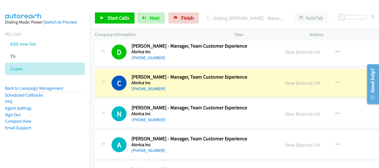
scroll to position [2312, 0]
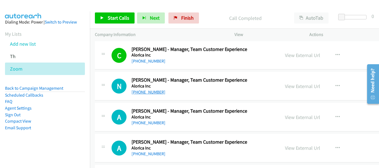
click at [151, 90] on link "[PHONE_NUMBER]" at bounding box center [148, 92] width 34 height 5
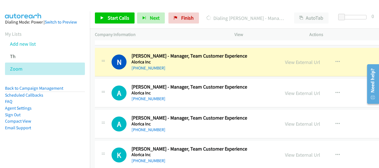
scroll to position [2340, 0]
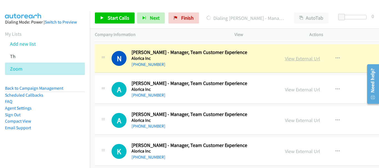
click at [285, 58] on link "View External Url" at bounding box center [302, 58] width 35 height 6
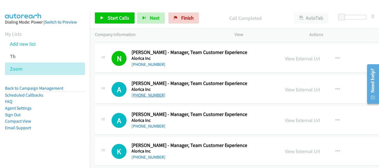
click at [155, 95] on link "[PHONE_NUMBER]" at bounding box center [148, 95] width 34 height 5
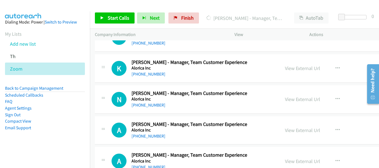
scroll to position [2395, 0]
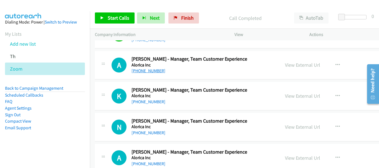
click at [150, 70] on link "[PHONE_NUMBER]" at bounding box center [148, 70] width 34 height 5
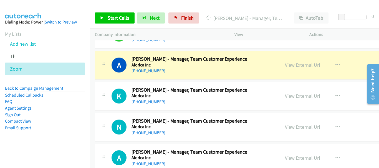
scroll to position [2423, 0]
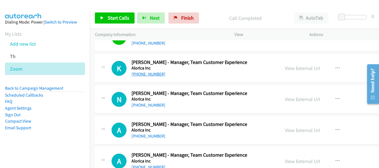
click at [155, 74] on link "[PHONE_NUMBER]" at bounding box center [148, 74] width 34 height 5
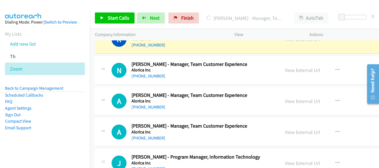
scroll to position [2451, 0]
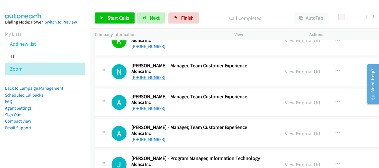
click at [150, 78] on link "[PHONE_NUMBER]" at bounding box center [148, 77] width 34 height 5
click at [143, 109] on link "[PHONE_NUMBER]" at bounding box center [148, 108] width 34 height 5
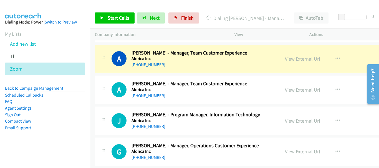
scroll to position [2506, 0]
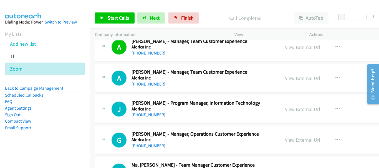
click at [140, 86] on link "[PHONE_NUMBER]" at bounding box center [148, 84] width 34 height 5
click at [156, 146] on link "[PHONE_NUMBER]" at bounding box center [148, 145] width 34 height 5
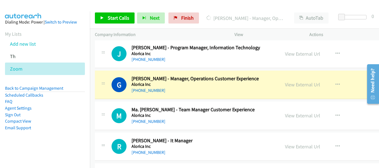
scroll to position [2589, 0]
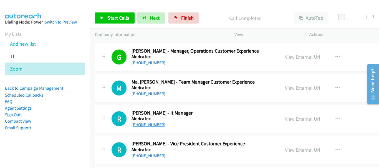
click at [152, 124] on link "[PHONE_NUMBER]" at bounding box center [148, 124] width 34 height 5
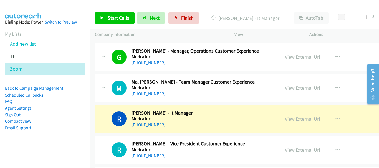
scroll to position [2645, 0]
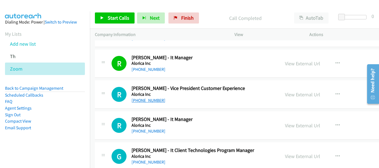
click at [148, 98] on link "[PHONE_NUMBER]" at bounding box center [148, 100] width 34 height 5
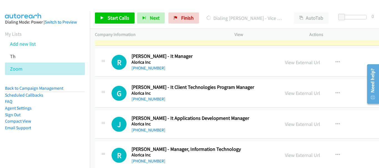
scroll to position [2711, 0]
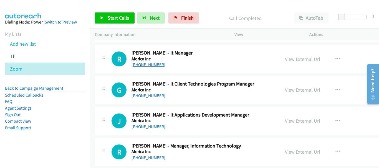
click at [148, 64] on link "[PHONE_NUMBER]" at bounding box center [148, 64] width 34 height 5
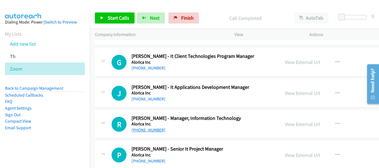
click at [157, 128] on link "[PHONE_NUMBER]" at bounding box center [148, 130] width 34 height 5
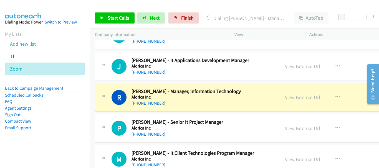
scroll to position [2767, 0]
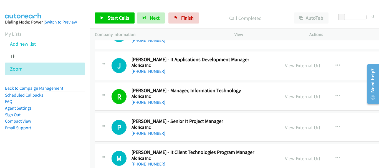
click at [152, 133] on link "[PHONE_NUMBER]" at bounding box center [148, 133] width 34 height 5
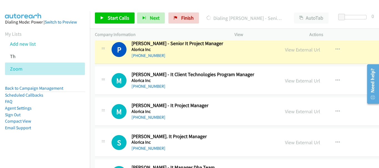
scroll to position [2850, 0]
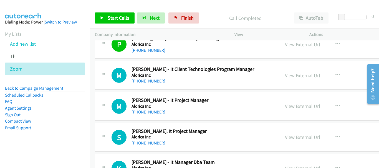
click at [150, 111] on link "[PHONE_NUMBER]" at bounding box center [148, 112] width 34 height 5
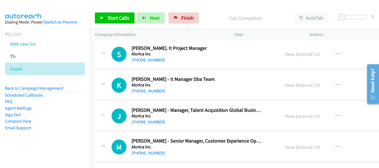
scroll to position [2961, 0]
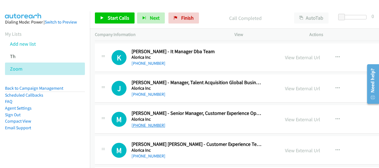
click at [154, 124] on link "[PHONE_NUMBER]" at bounding box center [148, 125] width 34 height 5
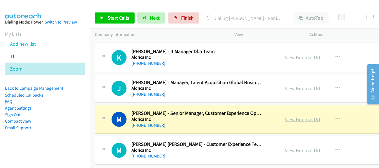
click at [298, 119] on link "View External Url" at bounding box center [302, 119] width 35 height 6
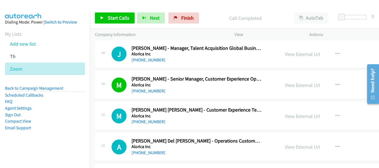
scroll to position [3016, 0]
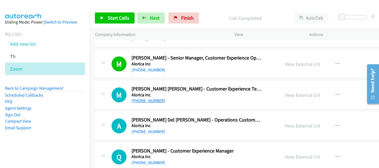
click at [144, 99] on link "[PHONE_NUMBER]" at bounding box center [148, 100] width 34 height 5
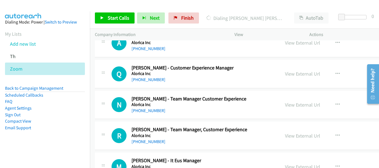
scroll to position [3072, 0]
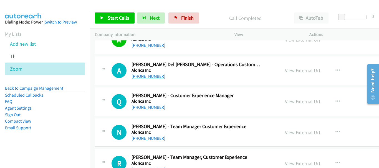
click at [141, 77] on link "[PHONE_NUMBER]" at bounding box center [148, 76] width 34 height 5
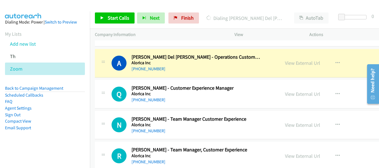
scroll to position [3083, 0]
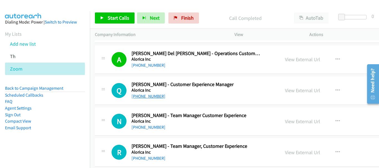
click at [152, 96] on link "[PHONE_NUMBER]" at bounding box center [148, 96] width 34 height 5
click at [155, 125] on link "[PHONE_NUMBER]" at bounding box center [148, 127] width 34 height 5
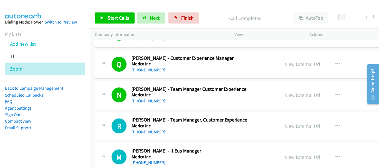
scroll to position [3138, 0]
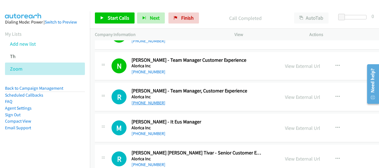
click at [144, 104] on link "[PHONE_NUMBER]" at bounding box center [148, 102] width 34 height 5
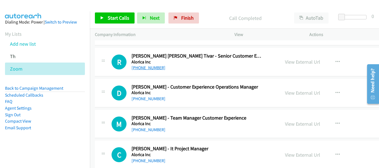
scroll to position [3222, 0]
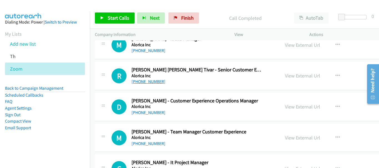
click at [153, 82] on link "[PHONE_NUMBER]" at bounding box center [148, 81] width 34 height 5
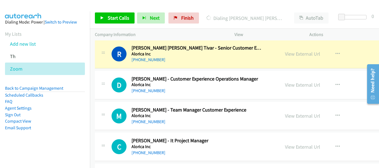
scroll to position [3238, 0]
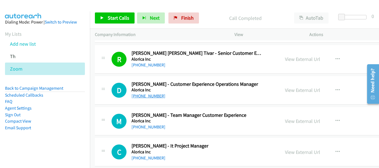
click at [148, 95] on link "[PHONE_NUMBER]" at bounding box center [148, 95] width 34 height 5
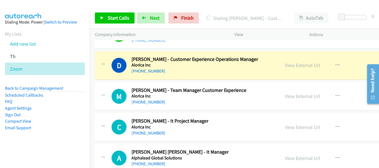
scroll to position [3266, 0]
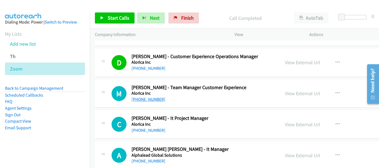
click at [158, 101] on link "[PHONE_NUMBER]" at bounding box center [148, 99] width 34 height 5
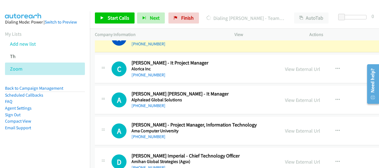
scroll to position [3294, 0]
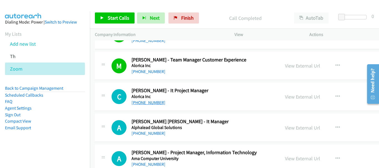
click at [159, 104] on link "[PHONE_NUMBER]" at bounding box center [148, 102] width 34 height 5
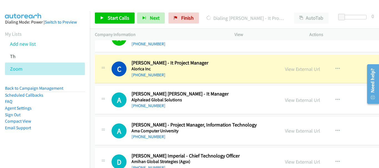
scroll to position [3349, 0]
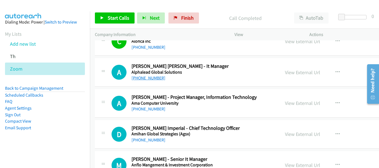
click at [155, 80] on link "[PHONE_NUMBER]" at bounding box center [148, 77] width 34 height 5
click at [145, 109] on link "[PHONE_NUMBER]" at bounding box center [148, 108] width 34 height 5
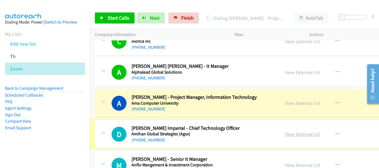
click at [285, 136] on link "View External Url" at bounding box center [302, 134] width 35 height 6
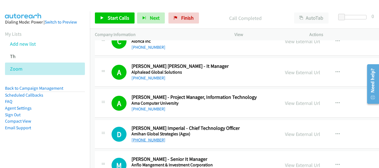
click at [150, 139] on link "[PHONE_NUMBER]" at bounding box center [148, 140] width 34 height 5
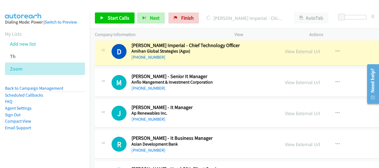
scroll to position [3432, 0]
click at [292, 53] on link "View External Url" at bounding box center [302, 51] width 35 height 6
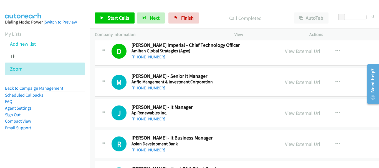
click at [158, 89] on link "[PHONE_NUMBER]" at bounding box center [148, 87] width 34 height 5
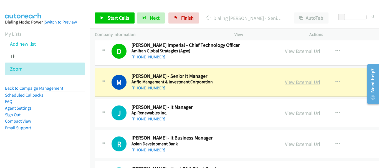
click at [285, 82] on link "View External Url" at bounding box center [302, 82] width 35 height 6
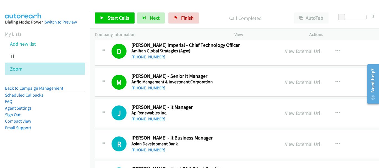
click at [148, 118] on link "[PHONE_NUMBER]" at bounding box center [148, 118] width 34 height 5
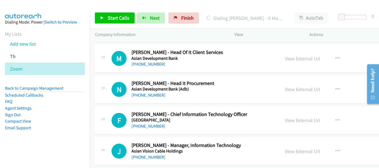
scroll to position [3543, 0]
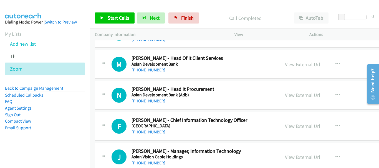
click at [151, 132] on link "[PHONE_NUMBER]" at bounding box center [148, 131] width 34 height 5
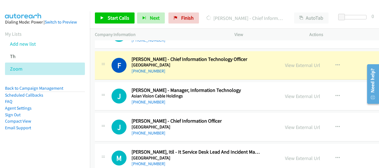
scroll to position [3599, 0]
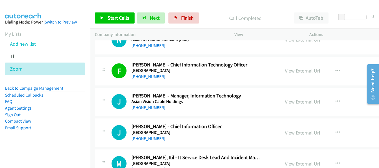
click at [162, 108] on div "[PHONE_NUMBER]" at bounding box center [196, 108] width 130 height 7
click at [161, 108] on link "[PHONE_NUMBER]" at bounding box center [148, 107] width 34 height 5
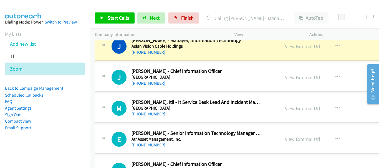
scroll to position [3626, 0]
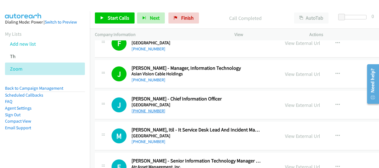
click at [140, 112] on link "[PHONE_NUMBER]" at bounding box center [148, 110] width 34 height 5
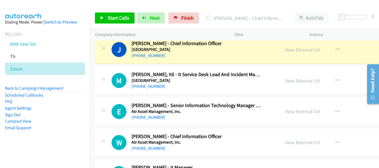
scroll to position [3709, 0]
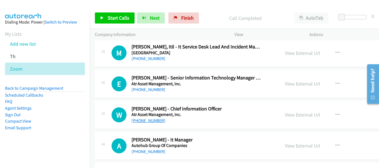
click at [158, 122] on link "[PHONE_NUMBER]" at bounding box center [148, 120] width 34 height 5
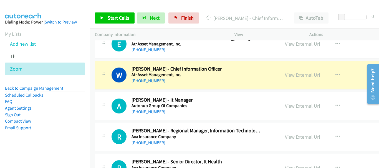
scroll to position [3765, 0]
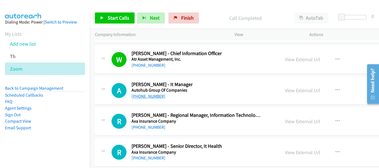
click at [147, 97] on link "[PHONE_NUMBER]" at bounding box center [148, 96] width 34 height 5
click at [150, 128] on link "[PHONE_NUMBER]" at bounding box center [148, 127] width 34 height 5
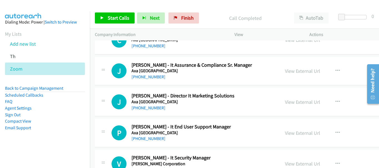
scroll to position [4209, 0]
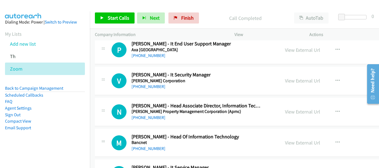
click at [151, 121] on div "N Callback Scheduled [PERSON_NAME] - Head Associate Director, Information Techn…" at bounding box center [270, 112] width 350 height 29
click at [149, 115] on div "[PHONE_NUMBER]" at bounding box center [196, 118] width 130 height 7
click at [149, 118] on link "[PHONE_NUMBER]" at bounding box center [148, 117] width 34 height 5
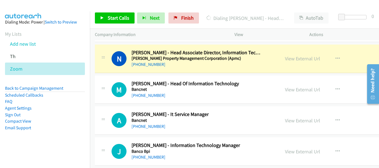
scroll to position [4264, 0]
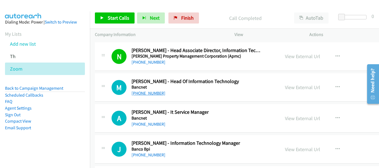
click at [154, 93] on link "[PHONE_NUMBER]" at bounding box center [148, 93] width 34 height 5
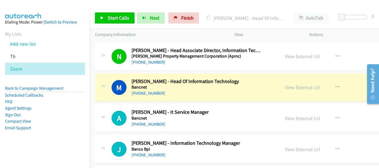
scroll to position [4292, 0]
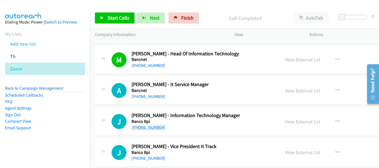
click at [156, 127] on link "[PHONE_NUMBER]" at bounding box center [148, 127] width 34 height 5
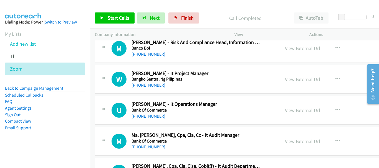
scroll to position [4486, 0]
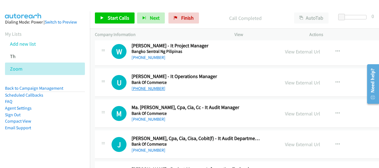
click at [154, 88] on link "[PHONE_NUMBER]" at bounding box center [148, 88] width 34 height 5
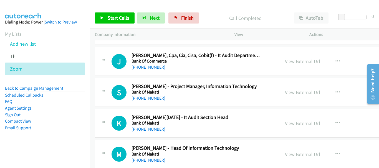
scroll to position [4597, 0]
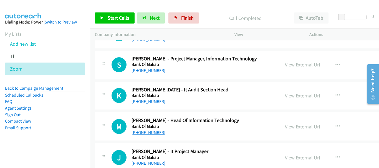
click at [153, 131] on link "[PHONE_NUMBER]" at bounding box center [148, 132] width 34 height 5
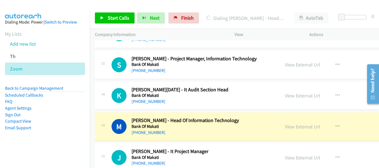
scroll to position [4624, 0]
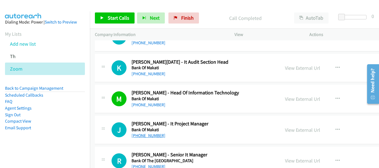
click at [159, 137] on link "[PHONE_NUMBER]" at bounding box center [148, 135] width 34 height 5
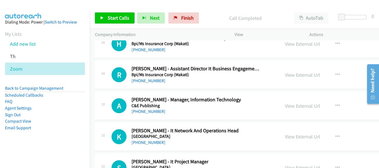
scroll to position [5983, 0]
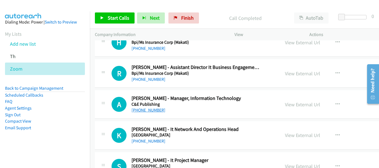
click at [143, 111] on link "[PHONE_NUMBER]" at bounding box center [148, 110] width 34 height 5
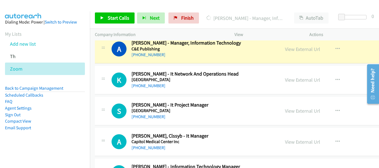
scroll to position [6011, 0]
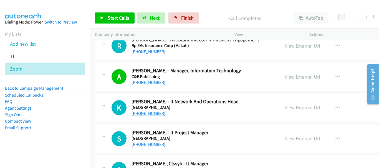
click at [157, 113] on link "[PHONE_NUMBER]" at bounding box center [148, 113] width 34 height 5
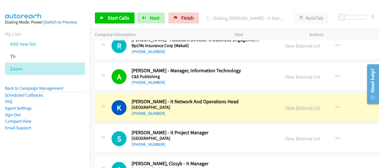
click at [285, 108] on link "View External Url" at bounding box center [302, 108] width 35 height 6
